Goal: Information Seeking & Learning: Learn about a topic

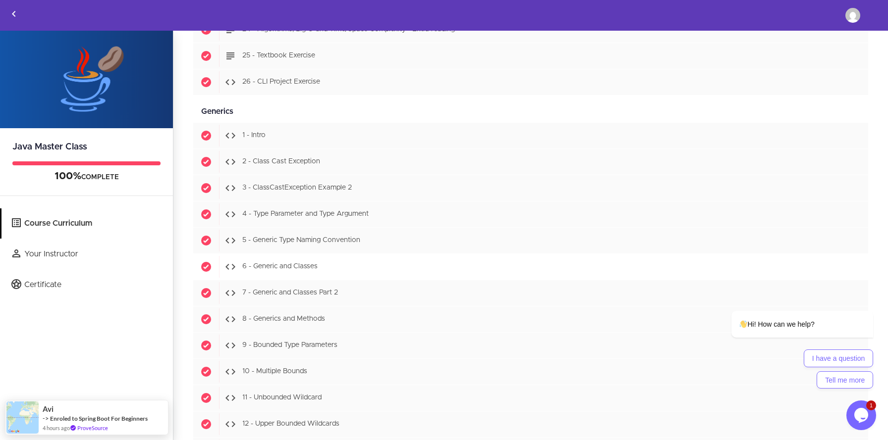
scroll to position [7398, 0]
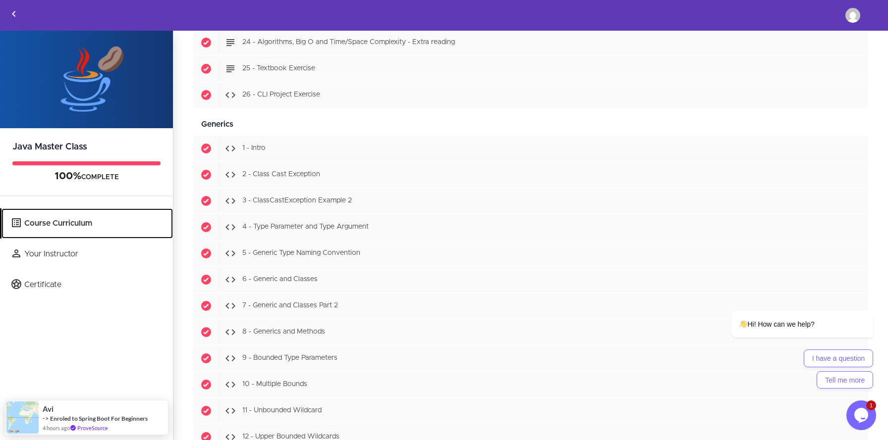
click at [79, 227] on link "Course Curriculum" at bounding box center [86, 224] width 171 height 30
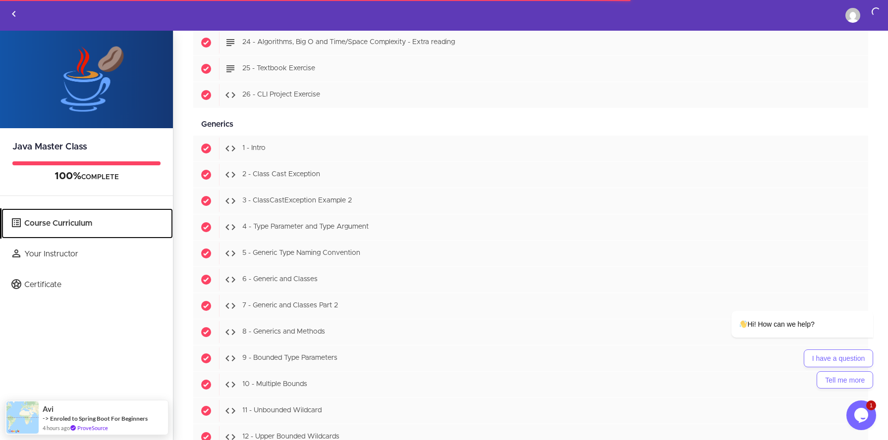
click at [80, 222] on link "Course Curriculum" at bounding box center [86, 224] width 171 height 30
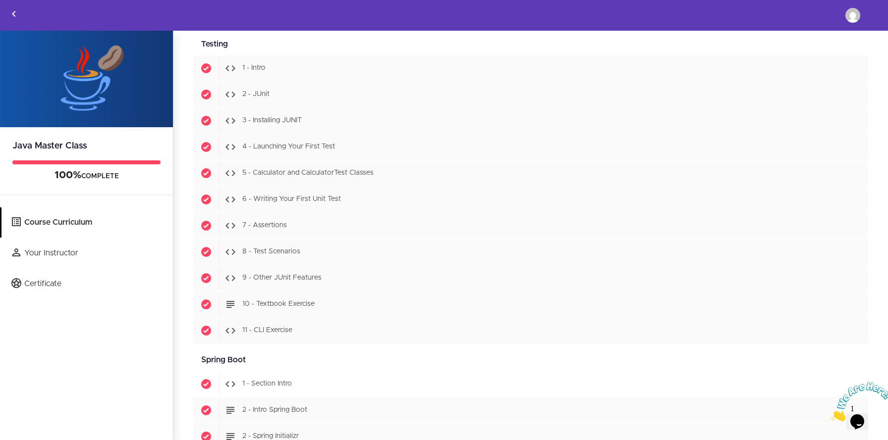
scroll to position [8634, 0]
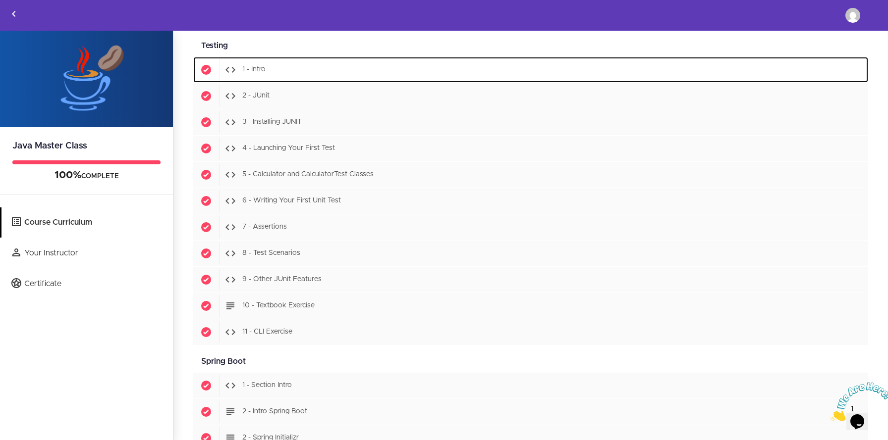
click at [273, 70] on div "Start 1 - Intro" at bounding box center [543, 70] width 649 height 22
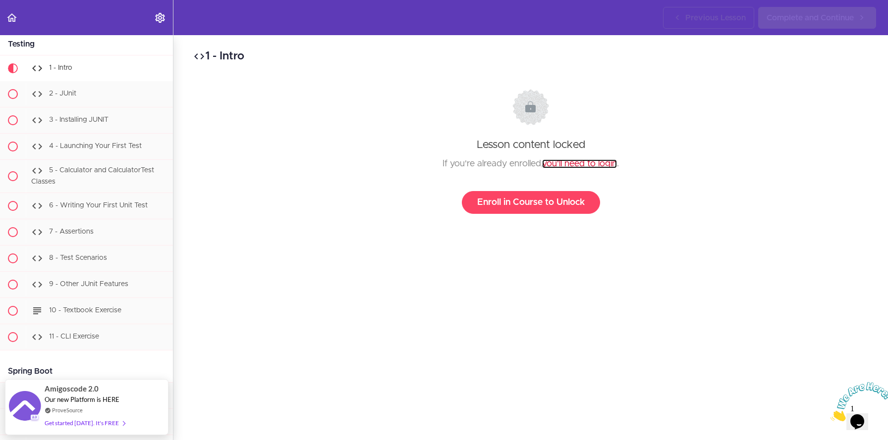
click at [576, 164] on link "you'll need to login" at bounding box center [579, 164] width 75 height 9
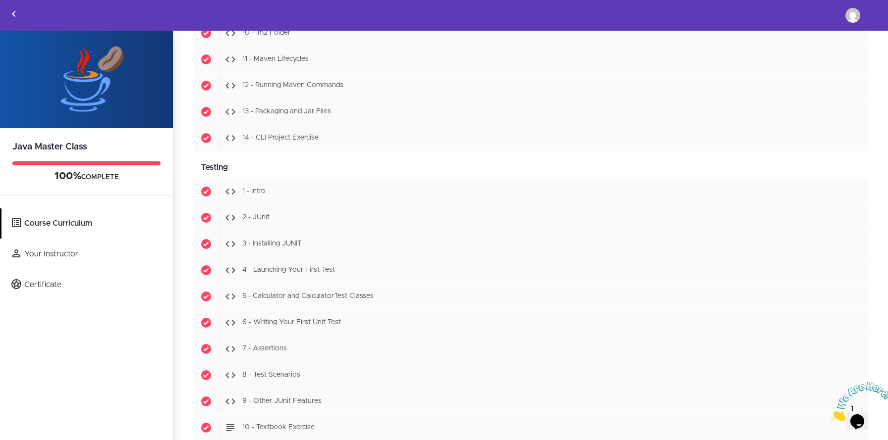
scroll to position [8512, 0]
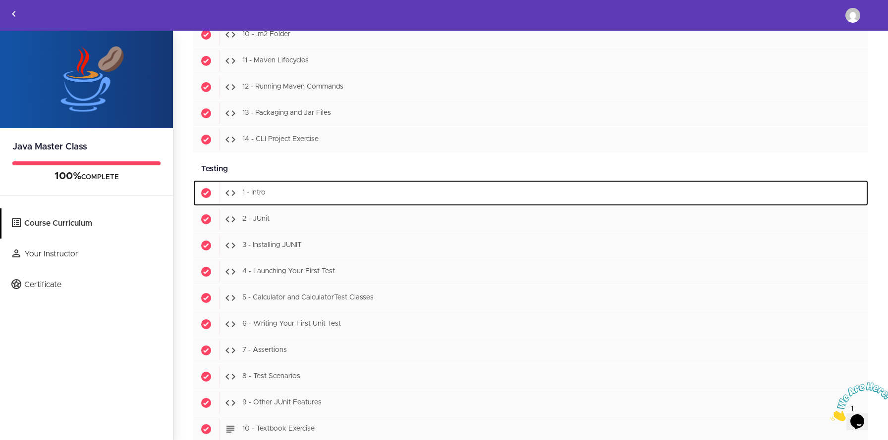
click at [258, 194] on span "1 - Intro" at bounding box center [253, 193] width 23 height 7
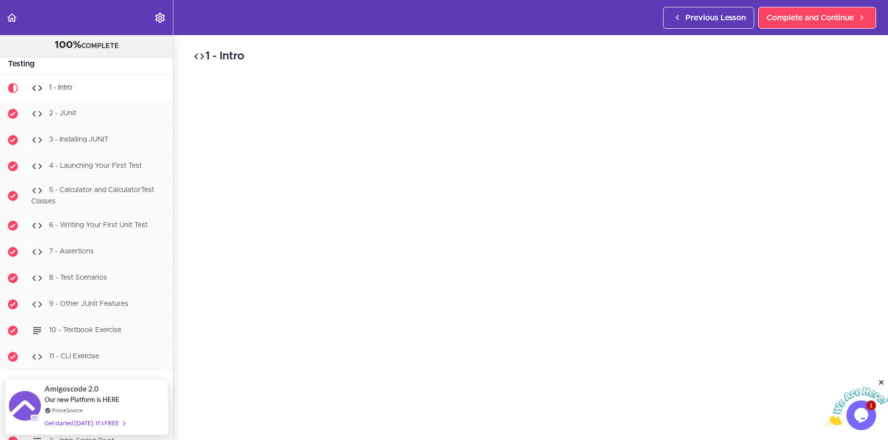
click at [882, 382] on icon "Close" at bounding box center [881, 383] width 9 height 9
click at [861, 408] on icon "Opens Chat This icon Opens the chat window." at bounding box center [861, 416] width 16 height 16
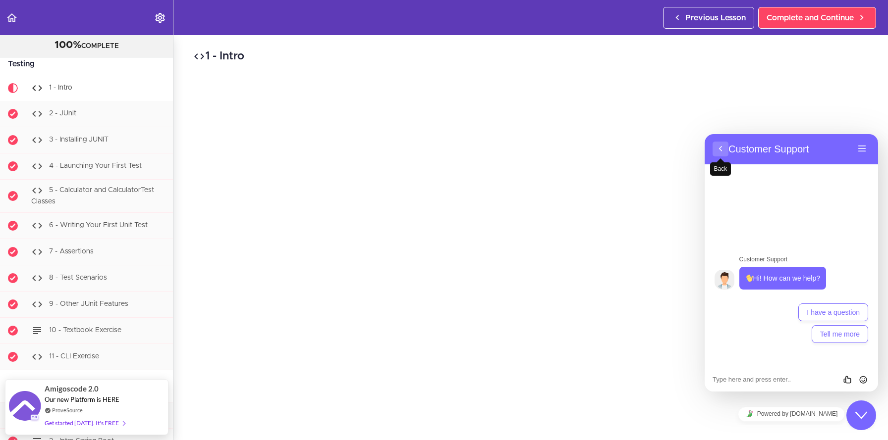
click at [721, 146] on button "Back" at bounding box center [721, 149] width 16 height 15
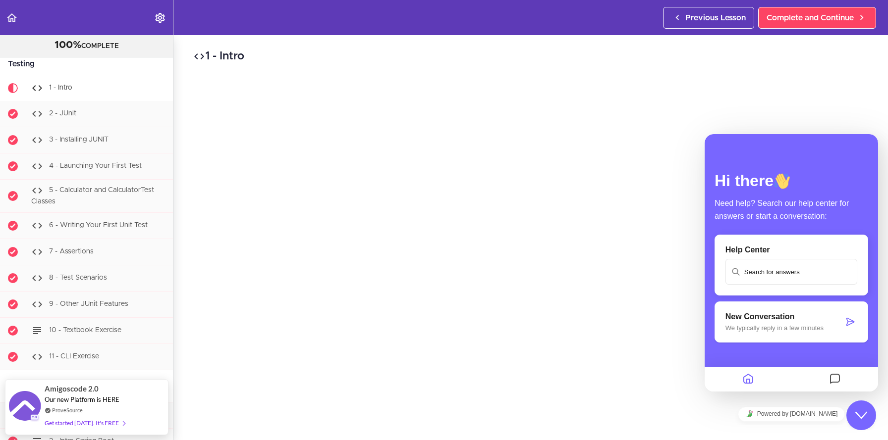
click at [881, 117] on div "1 - Intro Complete and Continue 1 - Follow us on LinkedIn 2 - Subscribe to our …" at bounding box center [530, 237] width 714 height 405
click at [861, 418] on icon "$i18n('chat', 'chat_widget')" at bounding box center [861, 415] width 12 height 7
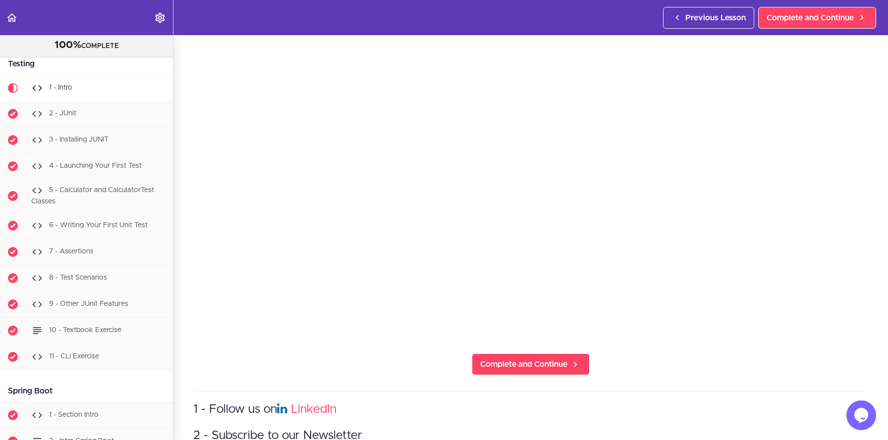
scroll to position [124, 0]
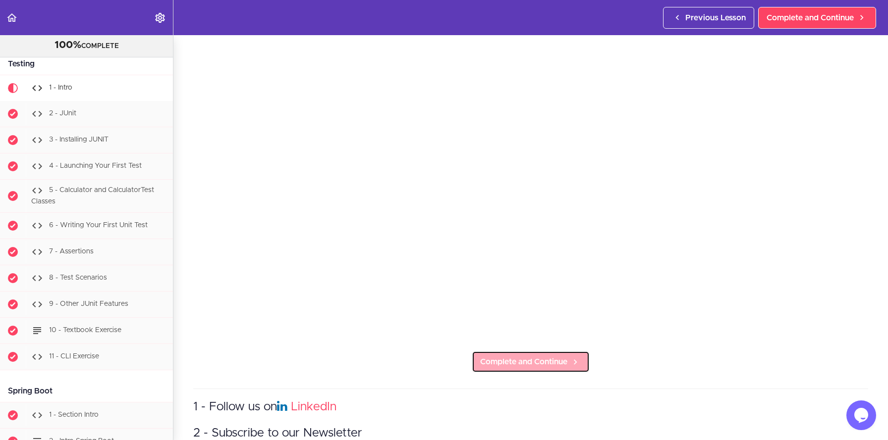
click at [550, 361] on span "Complete and Continue" at bounding box center [523, 362] width 87 height 12
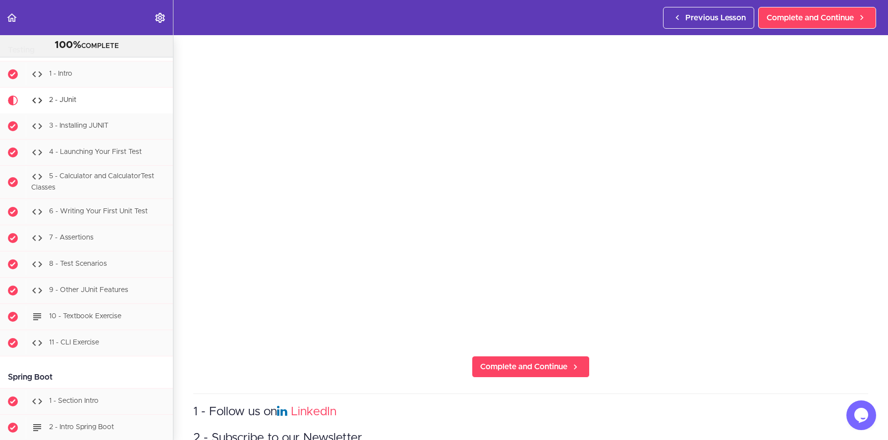
scroll to position [128, 0]
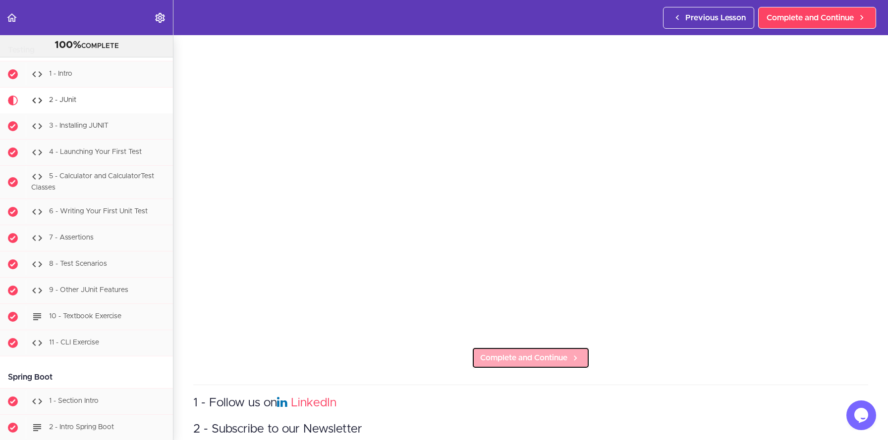
click at [579, 356] on icon at bounding box center [575, 358] width 12 height 10
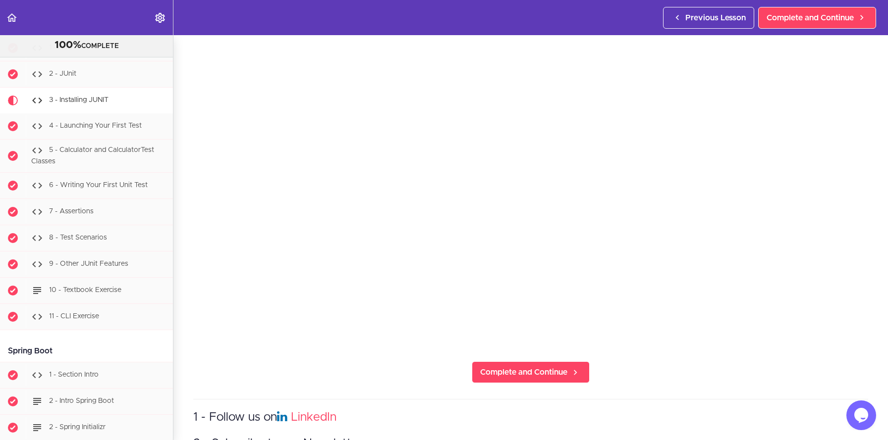
scroll to position [115, 0]
click at [558, 373] on span "Complete and Continue" at bounding box center [523, 371] width 87 height 12
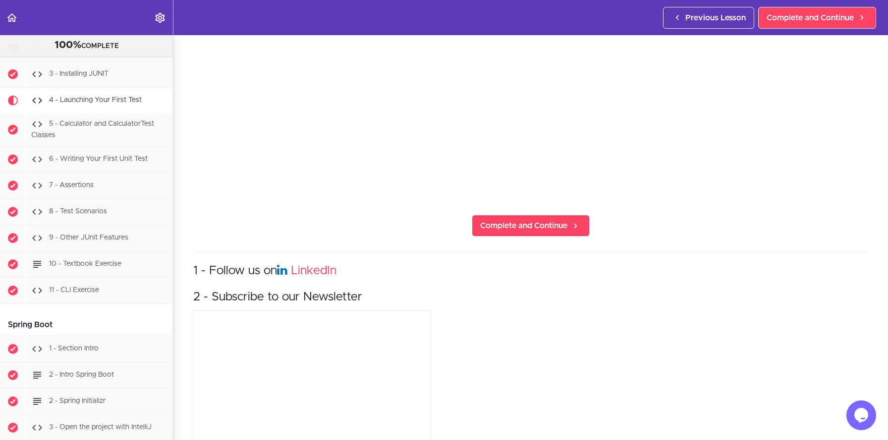
scroll to position [284, 0]
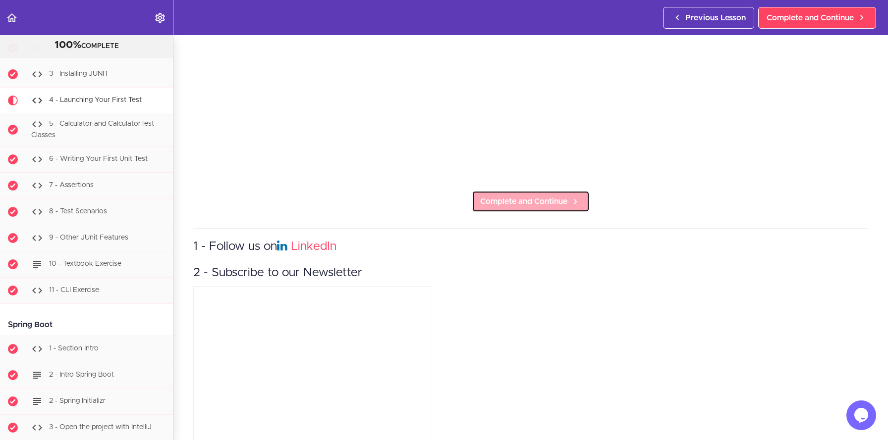
click at [566, 198] on span "Complete and Continue" at bounding box center [523, 202] width 87 height 12
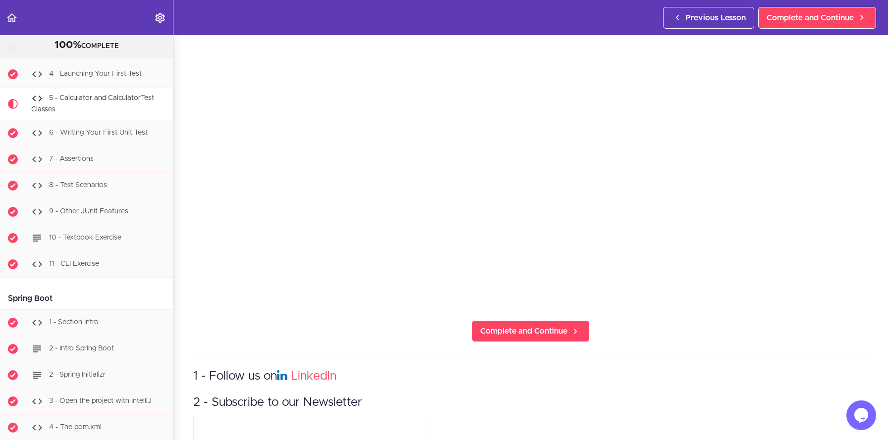
scroll to position [155, 0]
click at [558, 336] on span "Complete and Continue" at bounding box center [523, 331] width 87 height 12
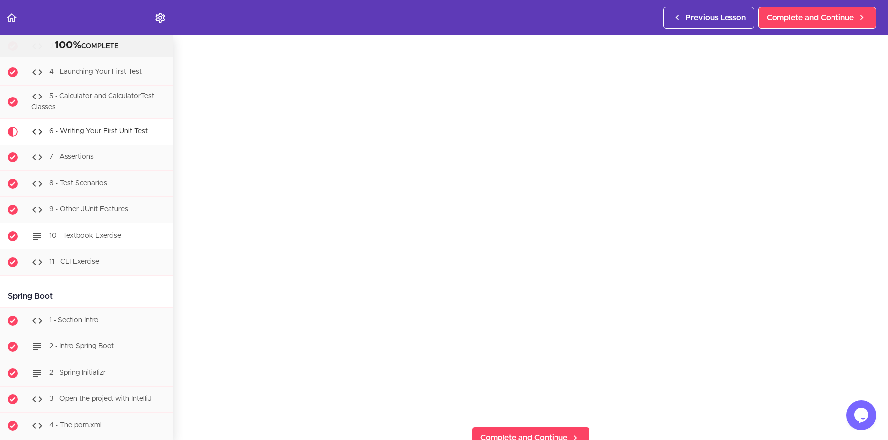
scroll to position [8991, 0]
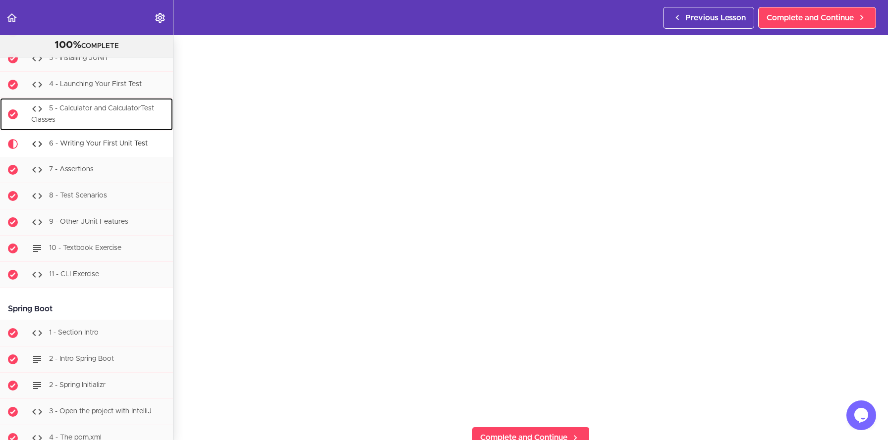
click at [141, 105] on span "5 - Calculator and CalculatorTest Classes" at bounding box center [92, 114] width 123 height 18
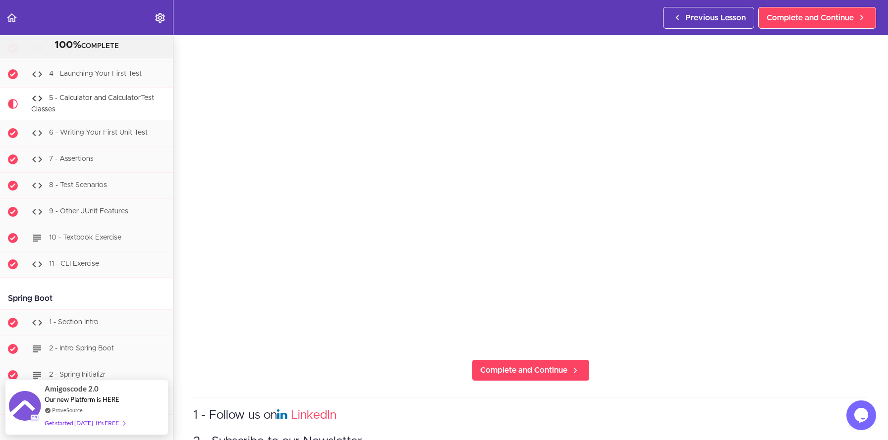
scroll to position [116, 0]
click at [628, 366] on section "Java Master Class 100% COMPLETE Course Intro 1 - Intro 2 - Practice Practice Pr…" at bounding box center [444, 237] width 888 height 405
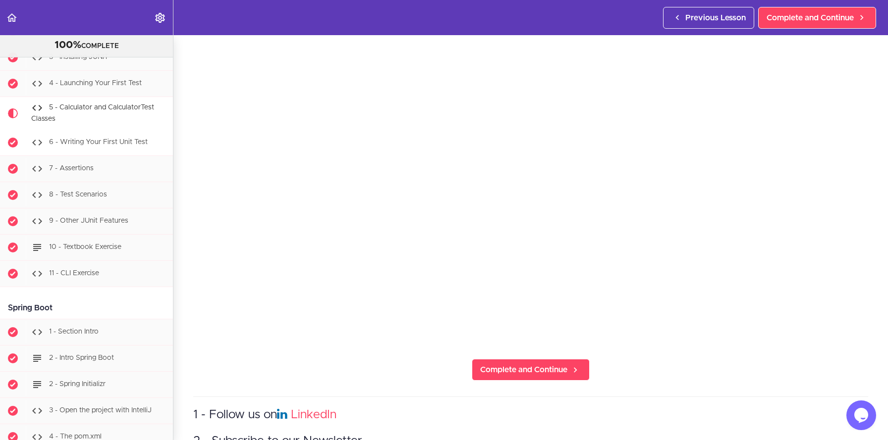
scroll to position [8991, 0]
click at [81, 133] on div "6 - Writing Your First Unit Test" at bounding box center [99, 144] width 147 height 22
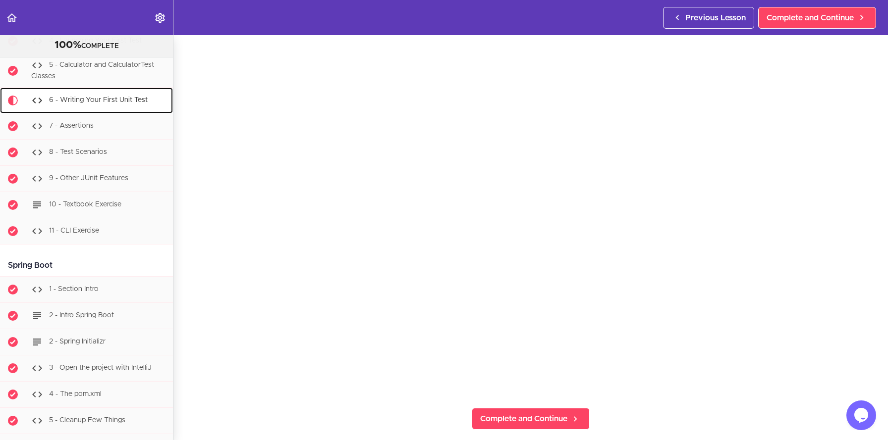
scroll to position [71, 0]
